Goal: Information Seeking & Learning: Learn about a topic

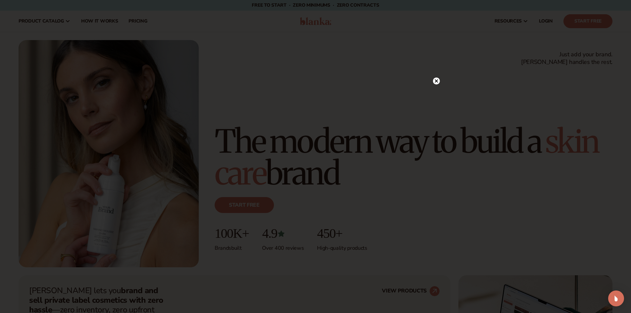
click at [437, 82] on icon at bounding box center [435, 80] width 3 height 3
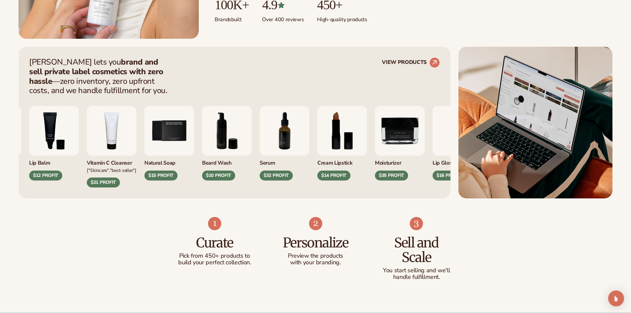
scroll to position [331, 0]
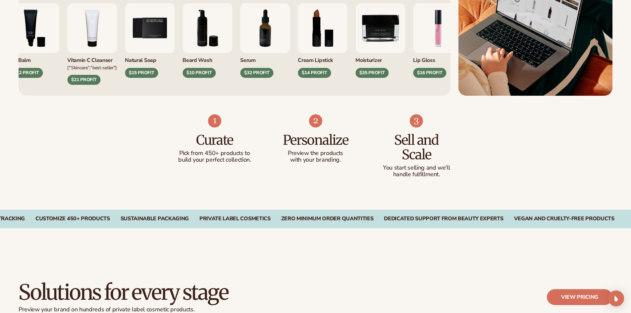
click at [215, 49] on div "[MEDICAL_DATA] $12 PROFIT Vitamin C Cleanser ["Skincare","Best-seller"] $21 PRO…" at bounding box center [215, 43] width 411 height 81
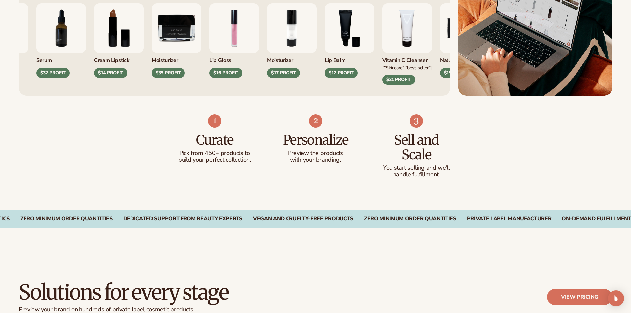
click at [482, 66] on div "[PERSON_NAME] lets you brand and sell private label cosmetics with zero hassle …" at bounding box center [316, 20] width 594 height 152
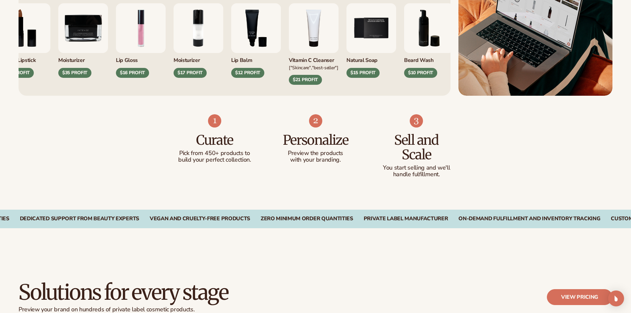
click at [514, 79] on div "[PERSON_NAME] lets you brand and sell private label cosmetics with zero hassle …" at bounding box center [316, 20] width 594 height 152
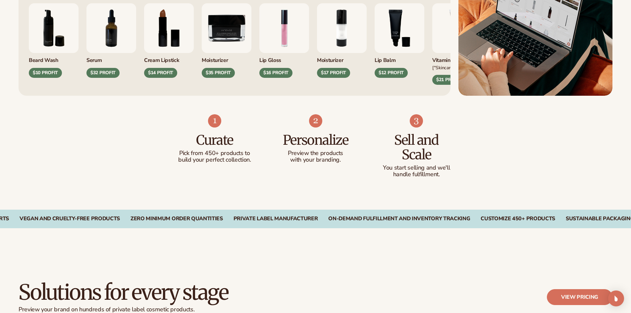
click at [197, 61] on div "[PERSON_NAME] Wash $10 PROFIT Serum $32 PROFIT Cream Lipstick" at bounding box center [234, 43] width 411 height 81
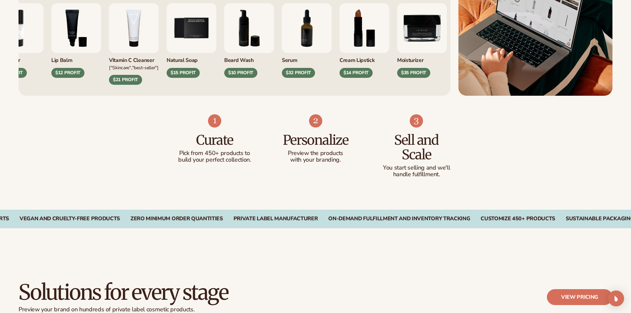
click at [400, 69] on div "Moisturizer $35 PROFIT" at bounding box center [422, 65] width 50 height 25
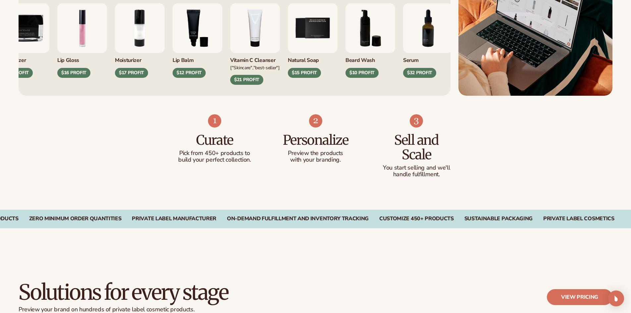
click at [206, 58] on div "[MEDICAL_DATA] $12 PROFIT" at bounding box center [198, 40] width 50 height 75
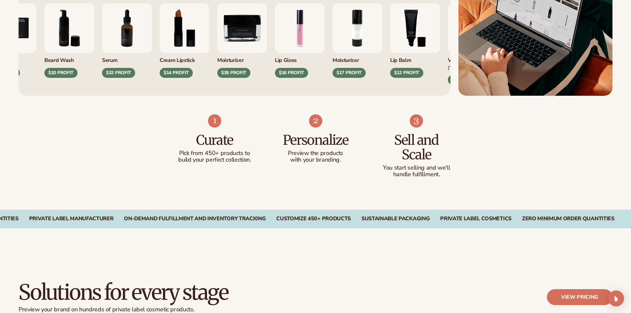
click at [346, 60] on div "Moisturizer" at bounding box center [357, 58] width 50 height 11
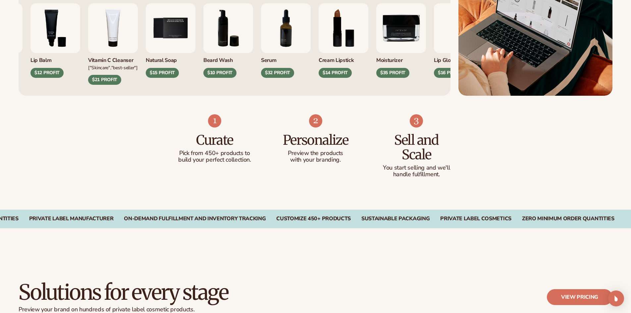
click at [272, 45] on img "7 / 9" at bounding box center [286, 28] width 50 height 50
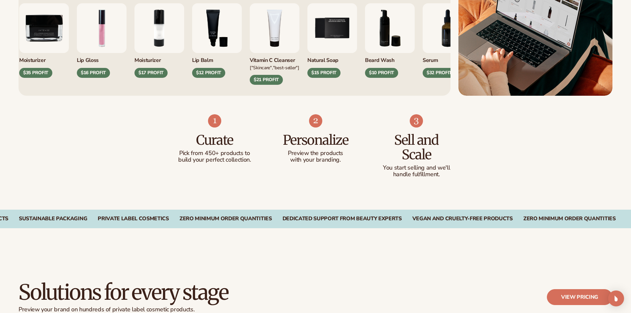
click at [383, 47] on div "Moisturizer $35 PROFIT Lip Gloss $16 PROFIT Moisturizer" at bounding box center [224, 43] width 411 height 81
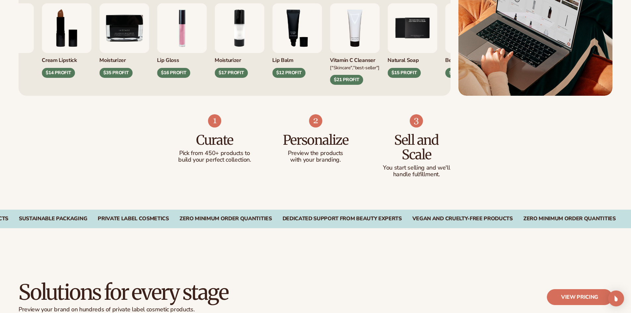
click at [210, 57] on div "Serum $32 PROFIT Cream Lipstick $14 PROFIT Moisturizer" at bounding box center [189, 43] width 411 height 81
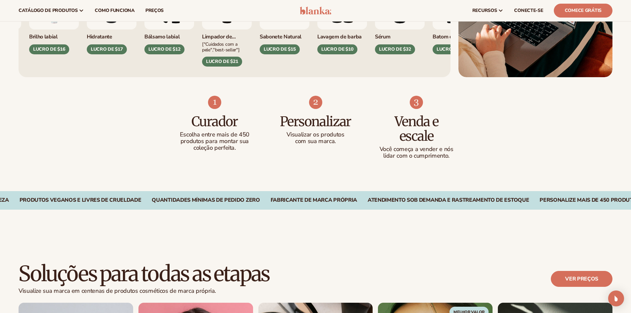
scroll to position [199, 0]
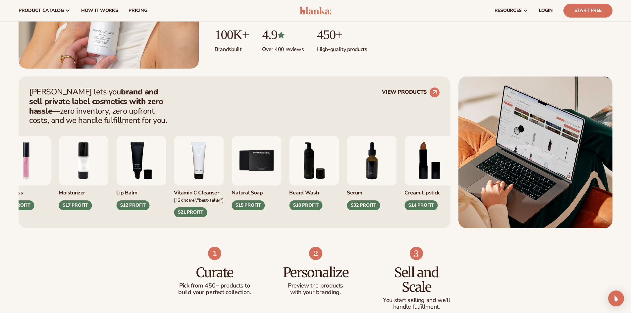
click at [185, 150] on img "4 / 9" at bounding box center [199, 161] width 50 height 50
click at [439, 92] on circle at bounding box center [434, 92] width 15 height 15
click at [433, 92] on icon at bounding box center [434, 92] width 6 height 6
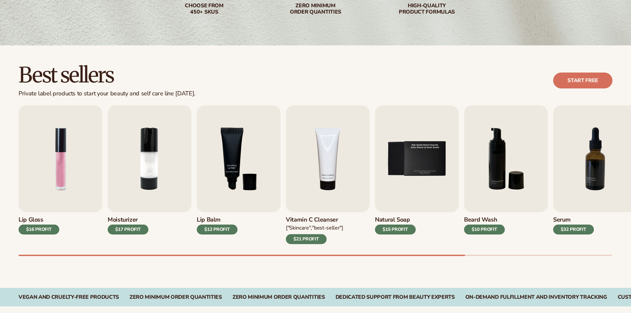
scroll to position [132, 0]
click at [583, 231] on div "$32 PROFIT" at bounding box center [573, 230] width 41 height 10
click at [584, 149] on img "7 / 9" at bounding box center [595, 158] width 84 height 107
click at [593, 161] on img "7 / 9" at bounding box center [595, 158] width 84 height 107
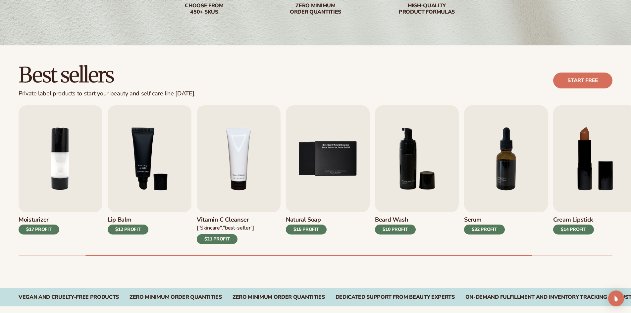
click at [481, 225] on div "$32 PROFIT" at bounding box center [484, 230] width 41 height 10
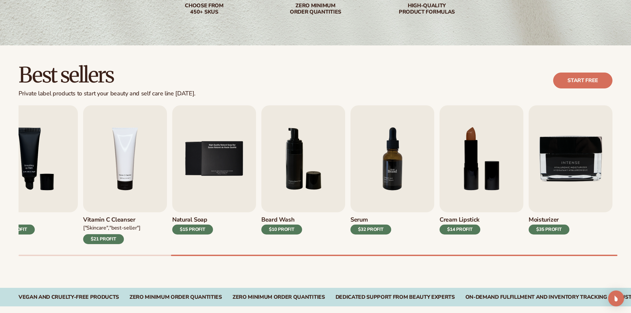
click at [393, 165] on img "7 / 9" at bounding box center [392, 158] width 84 height 107
click at [564, 76] on link "Start free" at bounding box center [582, 81] width 59 height 16
